Goal: Information Seeking & Learning: Learn about a topic

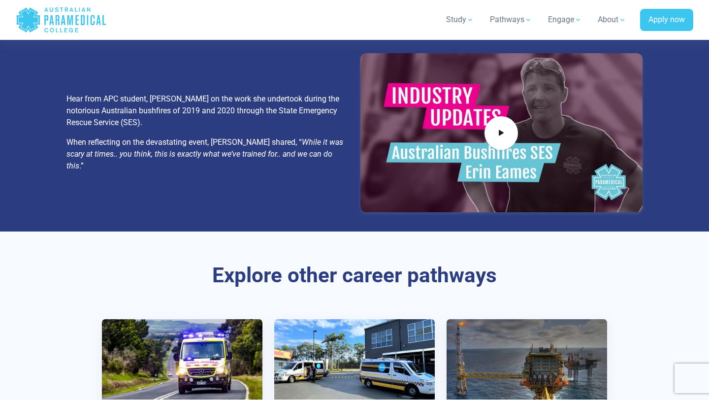
scroll to position [1566, 0]
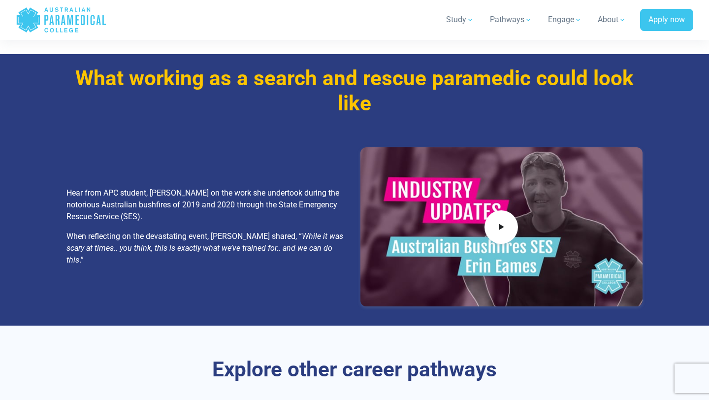
click at [483, 217] on div at bounding box center [501, 226] width 282 height 158
click at [493, 219] on span at bounding box center [501, 226] width 37 height 37
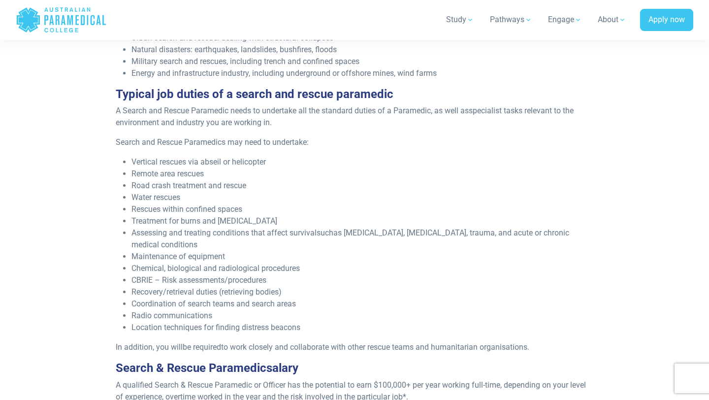
scroll to position [616, 0]
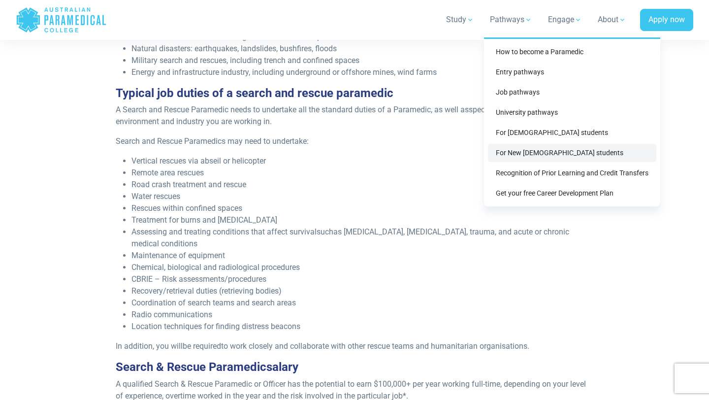
click at [516, 157] on link "For New [DEMOGRAPHIC_DATA] students" at bounding box center [572, 153] width 168 height 18
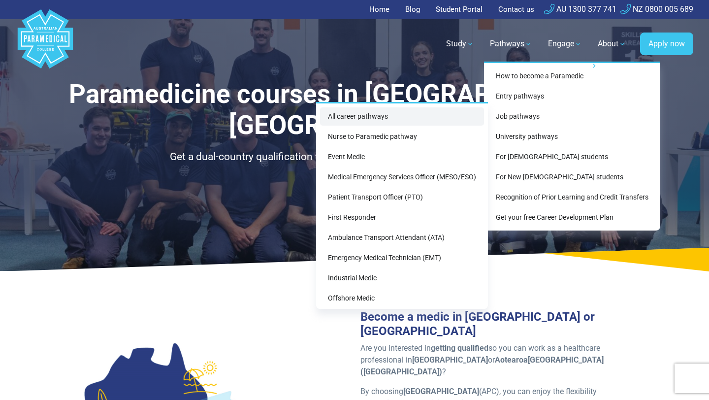
click at [464, 121] on link "All career pathways" at bounding box center [402, 116] width 164 height 18
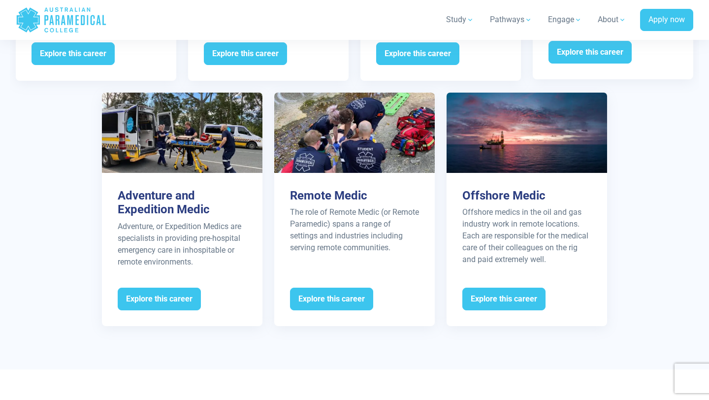
scroll to position [1556, 0]
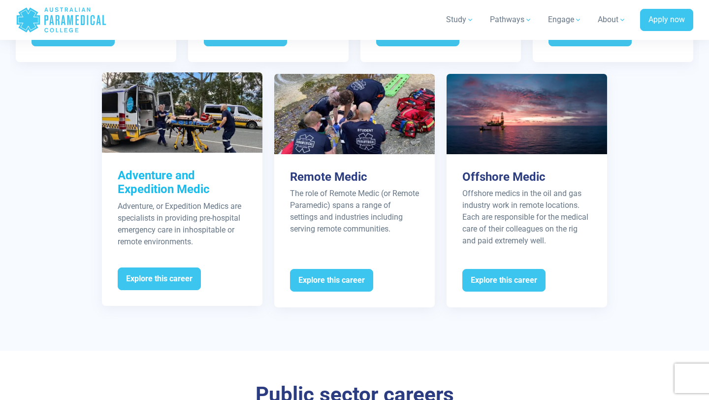
click at [145, 170] on h3 "Adventure and Expedition Medic" at bounding box center [182, 182] width 129 height 29
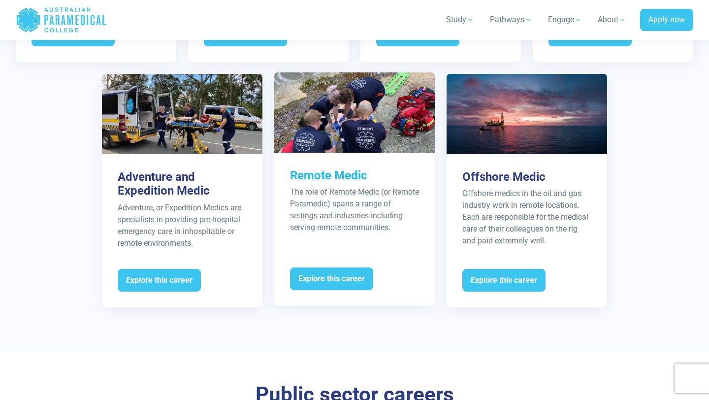
click at [334, 168] on h3 "Remote Medic" at bounding box center [354, 175] width 129 height 14
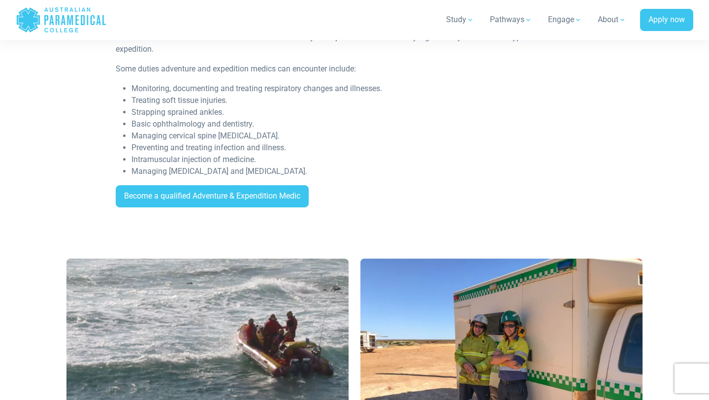
scroll to position [574, 0]
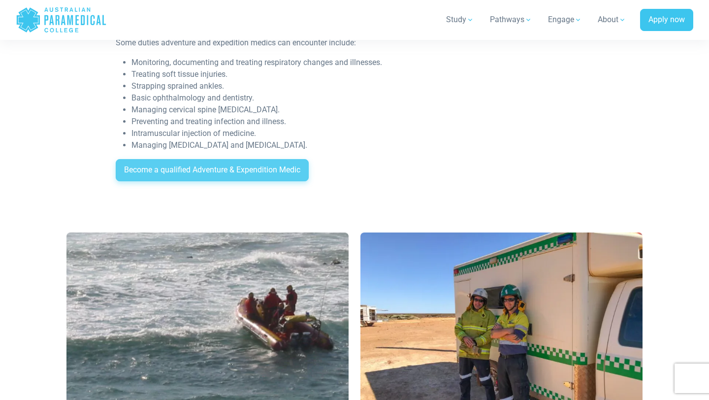
click at [142, 172] on link "Become a qualified Adventure & Expendition Medic" at bounding box center [212, 170] width 193 height 23
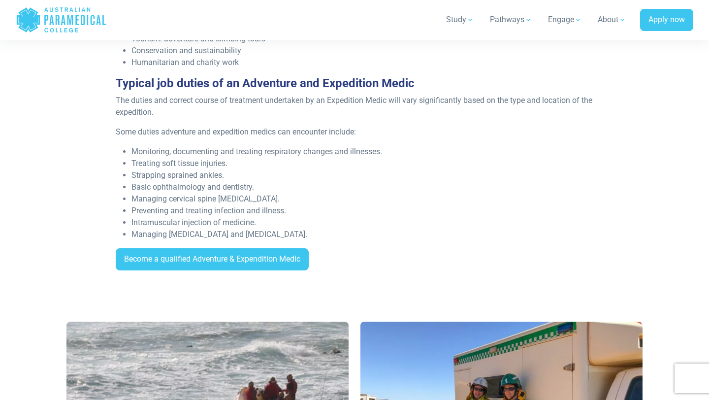
scroll to position [476, 0]
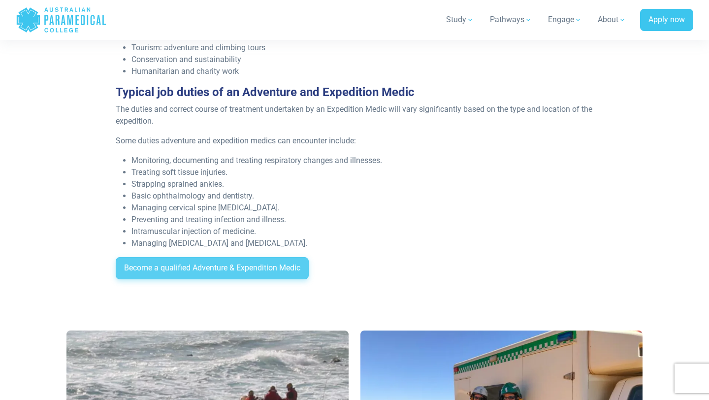
click at [161, 266] on link "Become a qualified Adventure & Expendition Medic" at bounding box center [212, 268] width 193 height 23
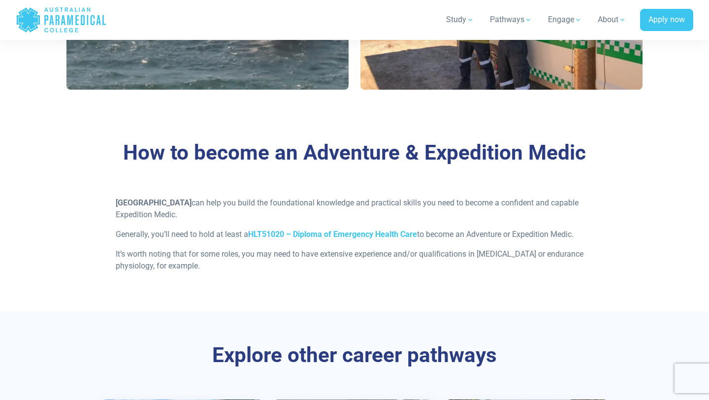
scroll to position [884, 0]
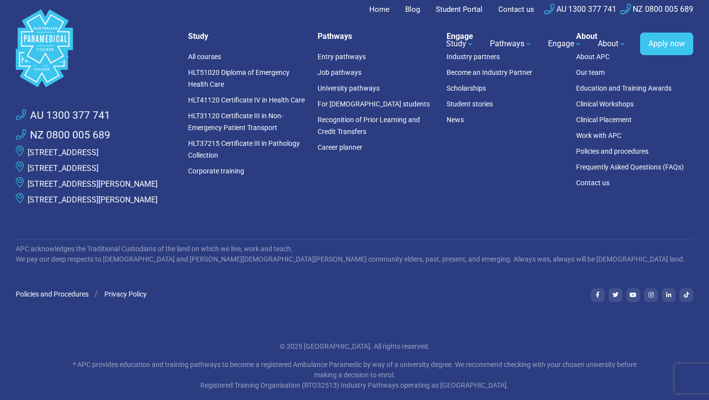
scroll to position [46, 0]
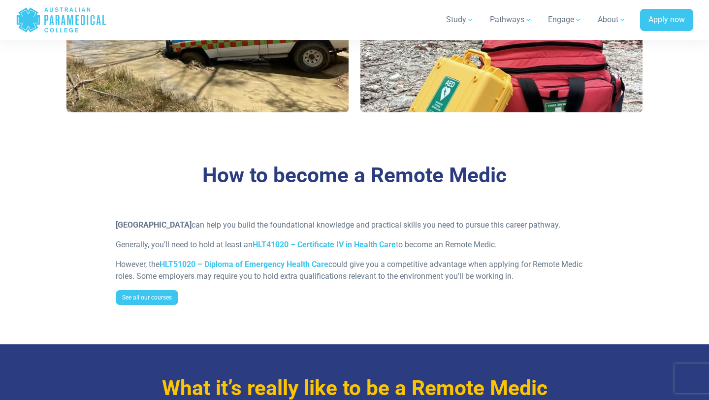
scroll to position [1011, 0]
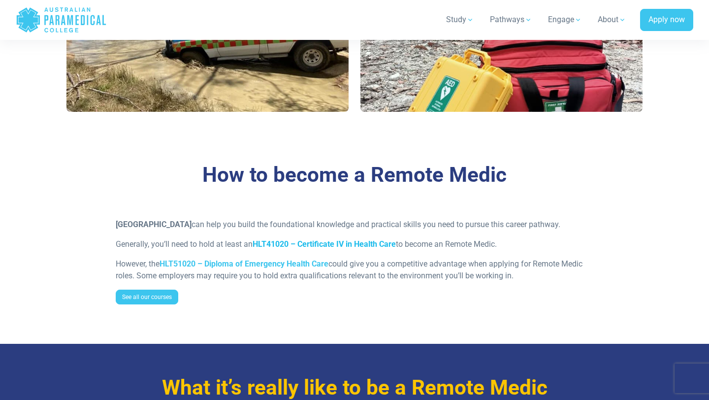
click at [371, 248] on strong "HLT41020 – Certificate IV in Health Care" at bounding box center [323, 243] width 143 height 9
click at [307, 268] on strong "HLT51020 – Diploma of Emergency Health Care" at bounding box center [243, 263] width 169 height 9
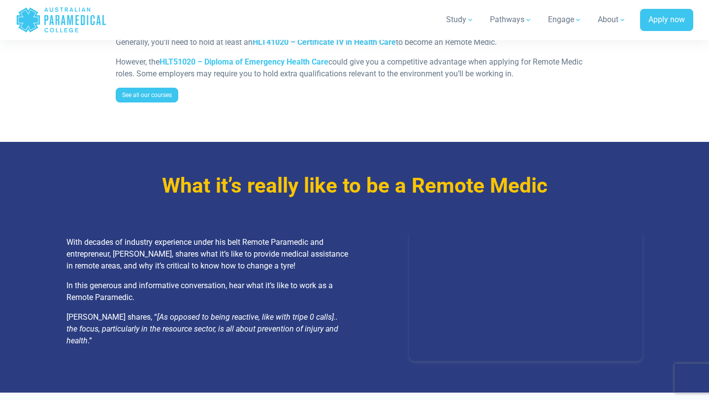
scroll to position [1141, 0]
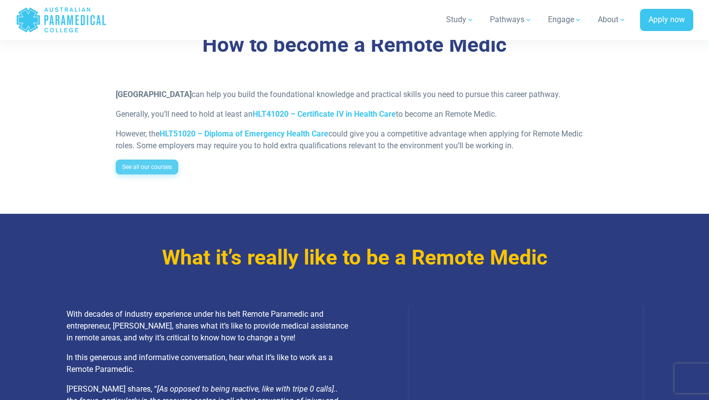
click at [155, 174] on link "See all our courses" at bounding box center [147, 166] width 62 height 15
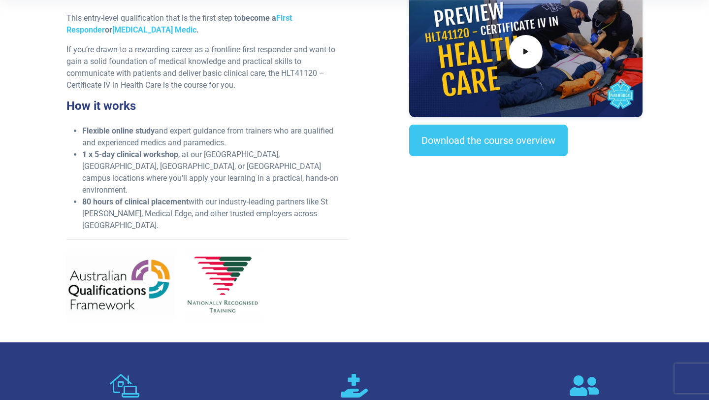
scroll to position [346, 0]
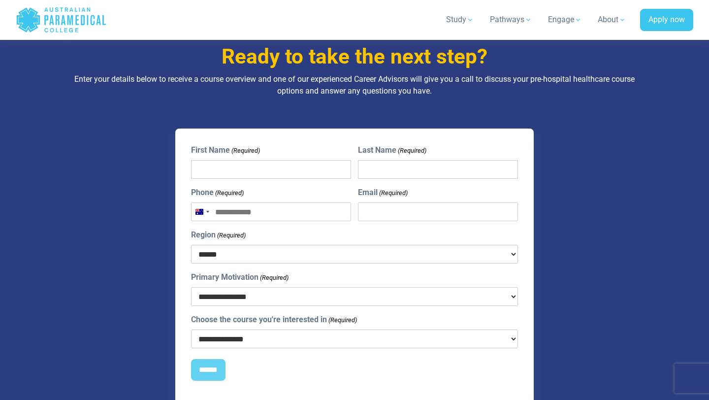
scroll to position [1020, 0]
